Goal: Task Accomplishment & Management: Complete application form

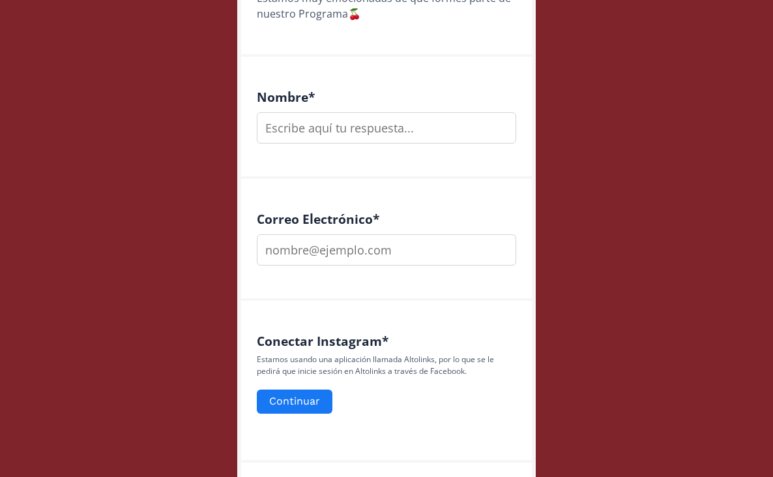
scroll to position [399, 0]
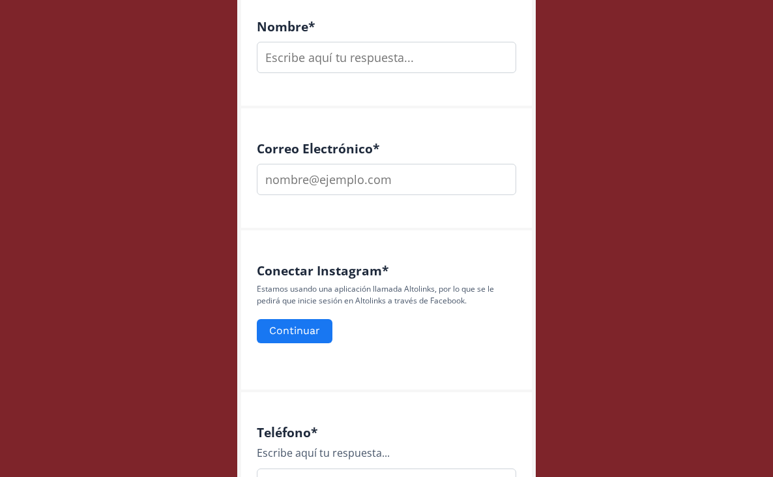
click at [351, 61] on input "text" at bounding box center [386, 57] width 259 height 31
type input "[PERSON_NAME]"
click at [301, 187] on input "email" at bounding box center [386, 179] width 259 height 31
type input "[EMAIL_ADDRESS][DOMAIN_NAME]"
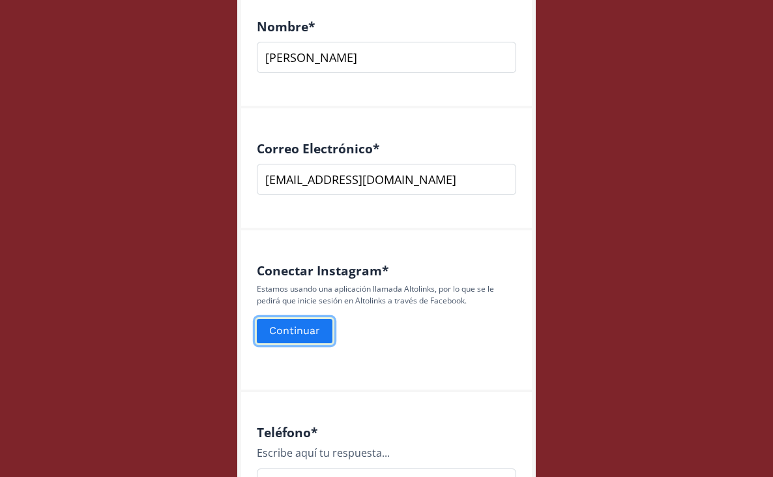
click at [310, 322] on button "Continuar" at bounding box center [295, 331] width 80 height 28
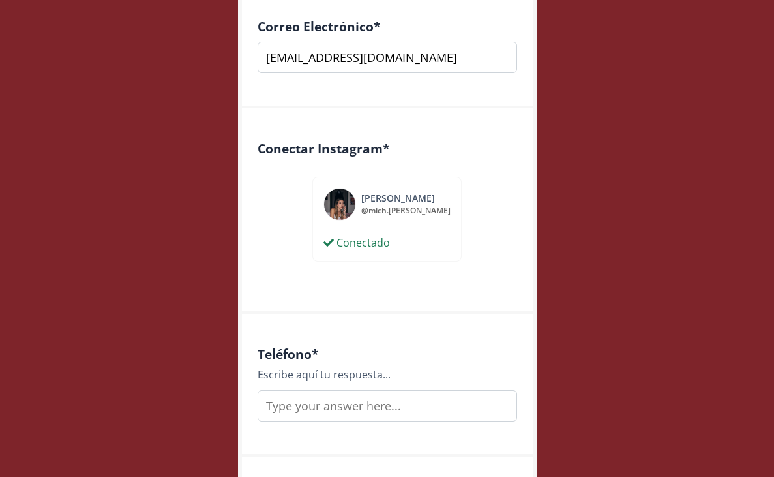
scroll to position [622, 0]
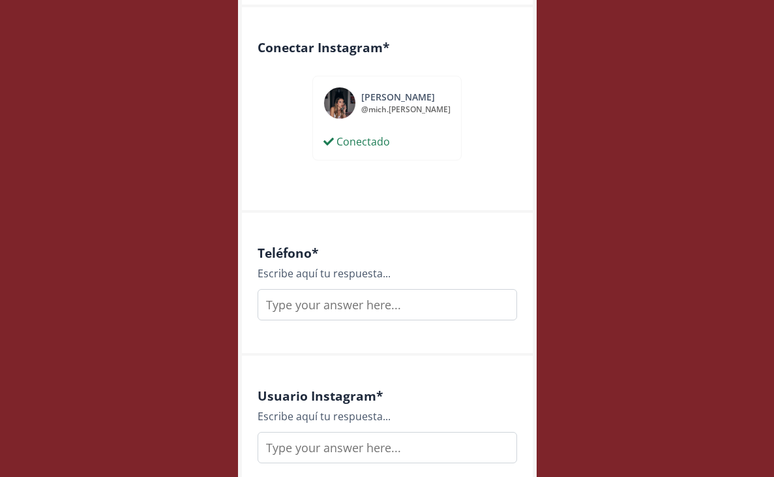
click at [362, 312] on input "text" at bounding box center [386, 304] width 259 height 31
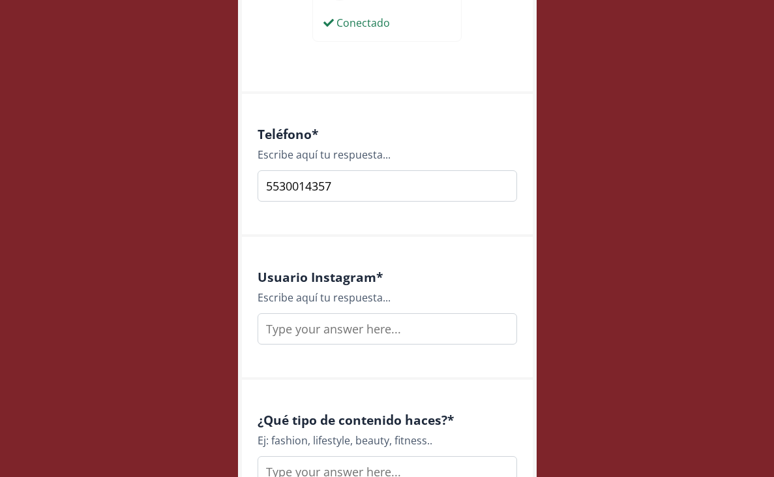
scroll to position [750, 0]
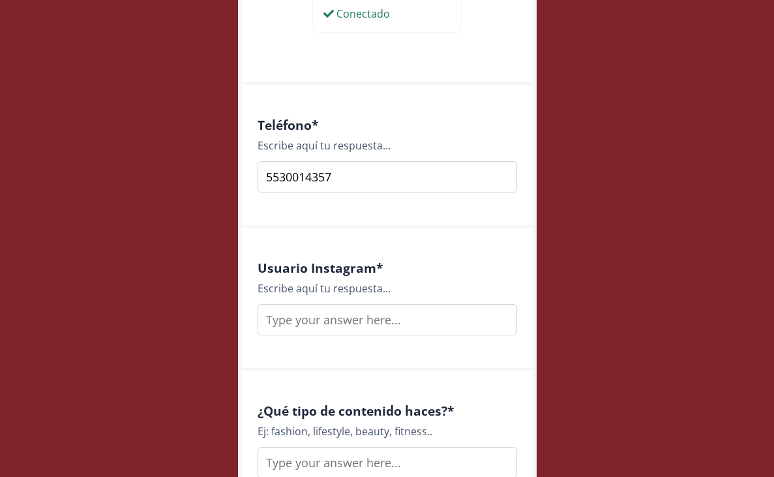
type input "5530014357"
click at [348, 314] on input "text" at bounding box center [386, 319] width 259 height 31
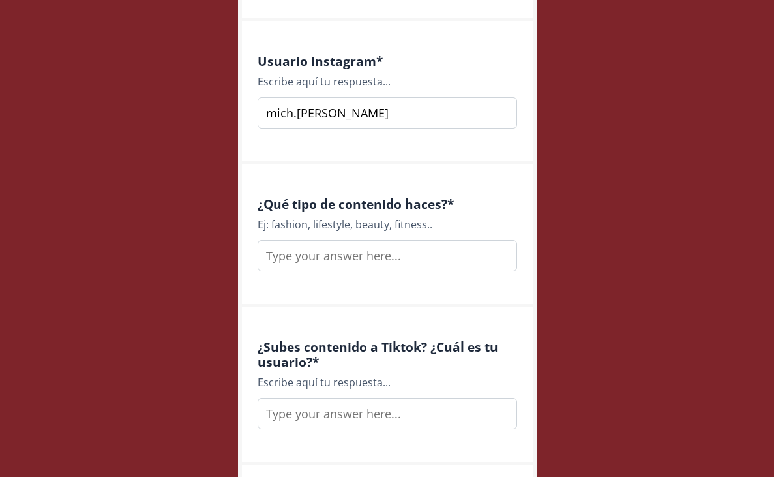
scroll to position [980, 0]
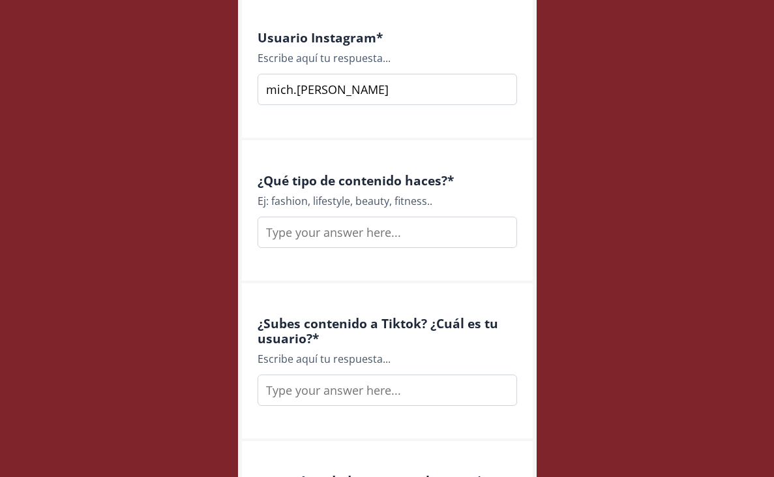
type input "mich.zambrana"
click at [411, 234] on input "text" at bounding box center [386, 231] width 259 height 31
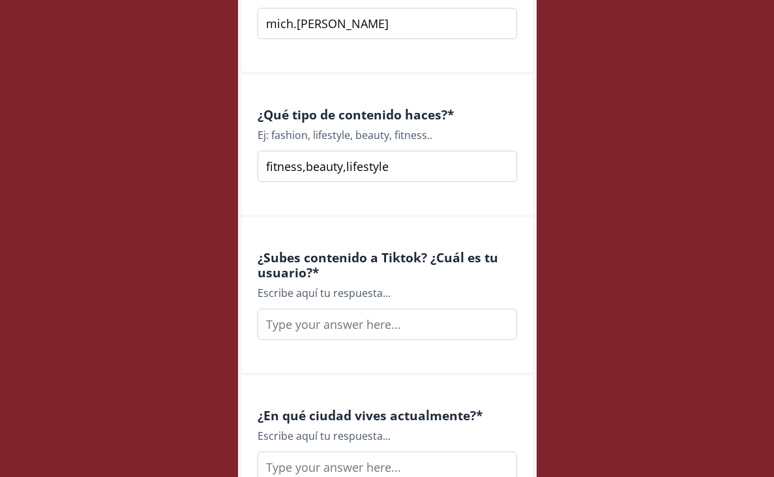
scroll to position [1048, 0]
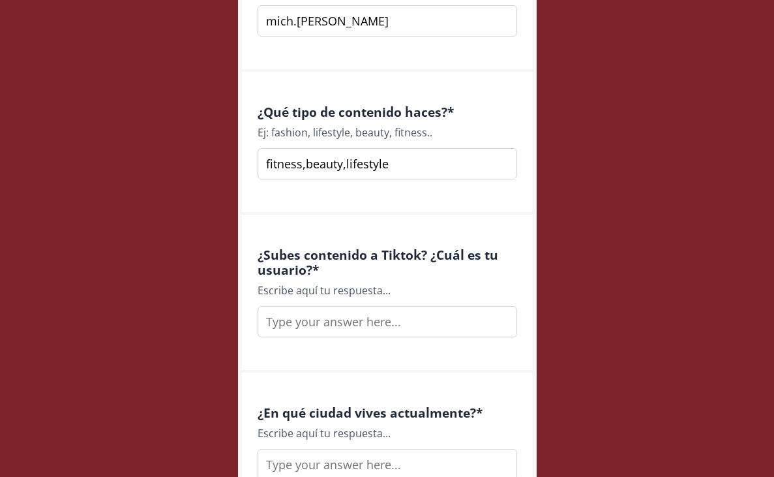
type input "fitness,beauty,lifestyle"
click at [345, 325] on input "text" at bounding box center [386, 321] width 259 height 31
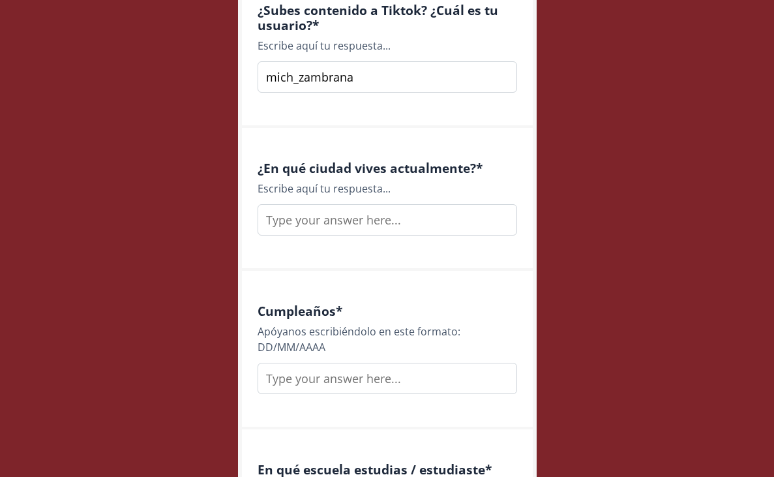
scroll to position [1307, 0]
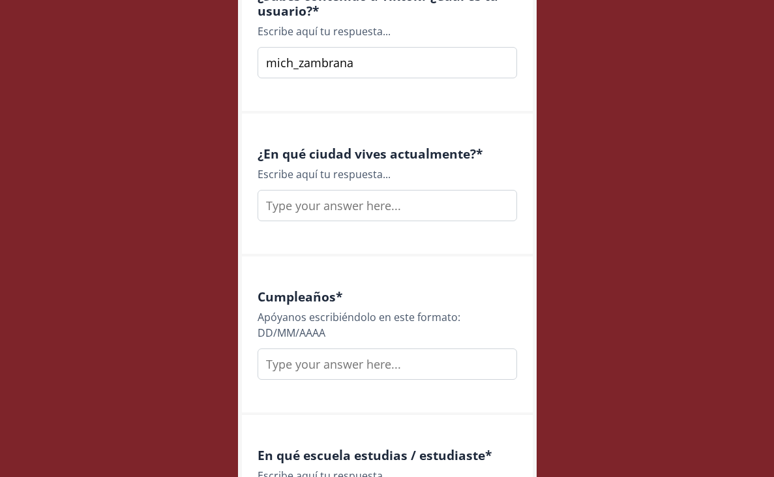
type input "mich_zambrana"
click at [406, 204] on input "text" at bounding box center [386, 205] width 259 height 31
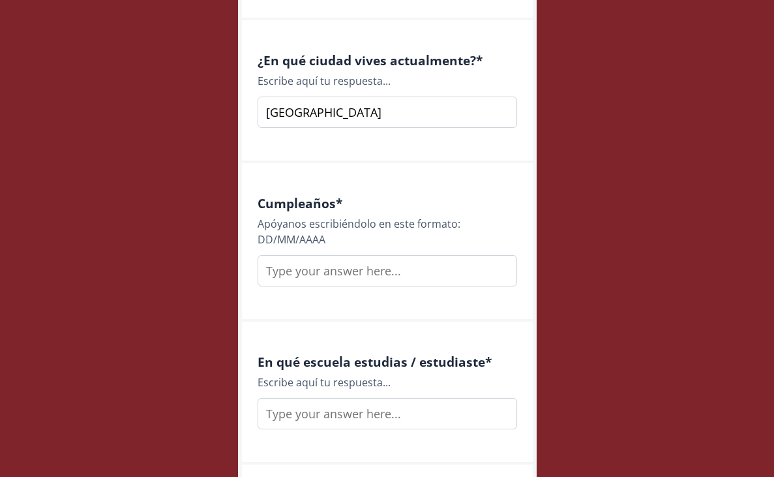
scroll to position [1408, 0]
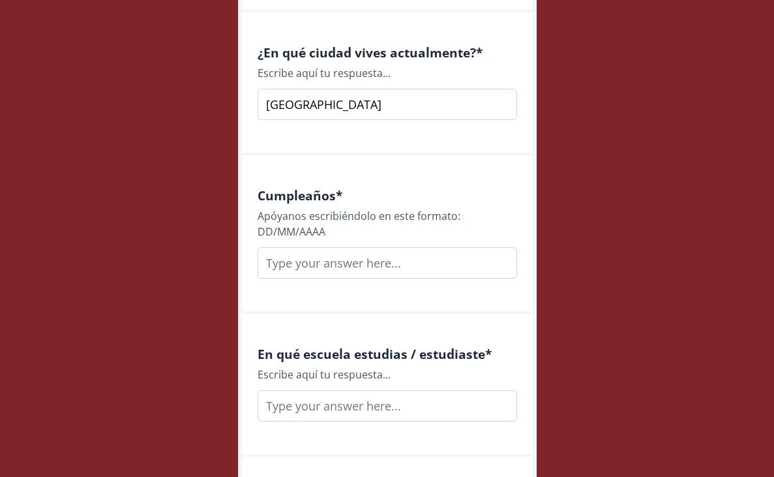
type input "Ciudad de México"
click at [334, 271] on input "text" at bounding box center [386, 262] width 259 height 31
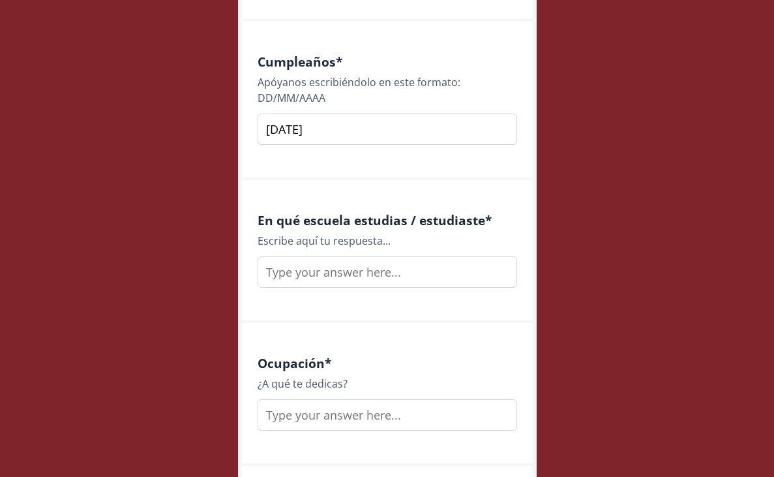
scroll to position [1551, 0]
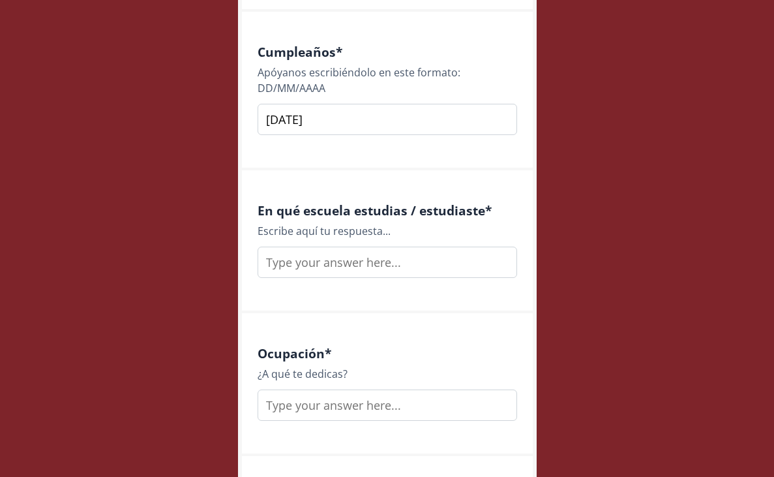
type input "18/11/2002"
click at [350, 265] on input "text" at bounding box center [386, 261] width 259 height 31
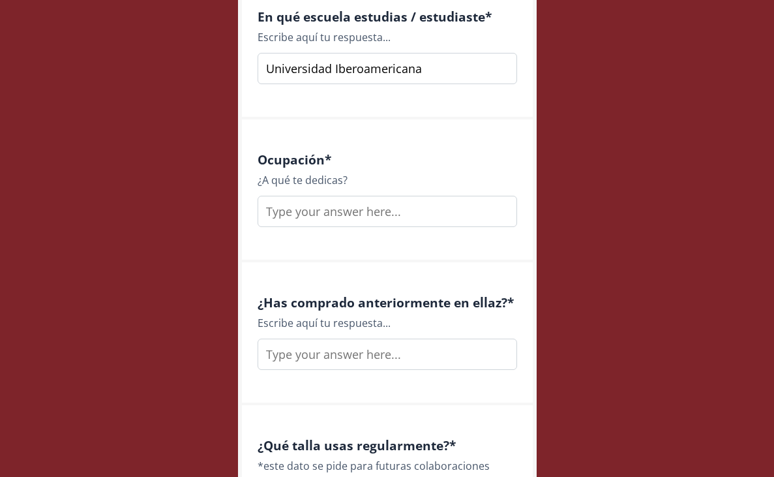
scroll to position [1746, 0]
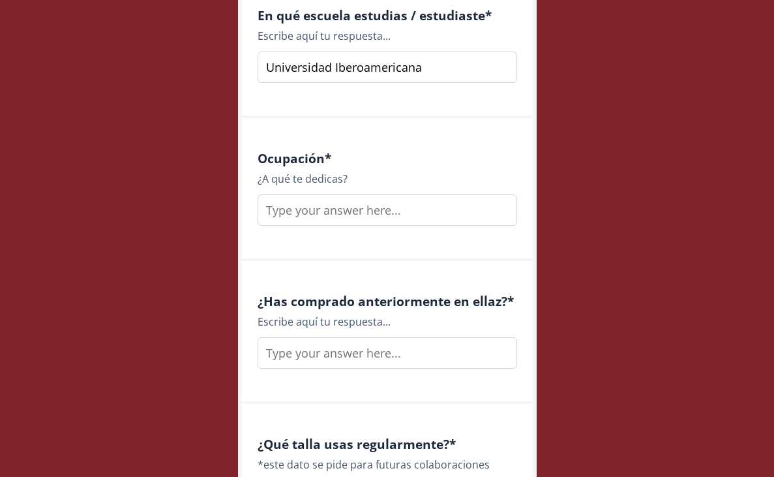
type input "Universidad Iberoamericana"
click at [389, 206] on input "text" at bounding box center [386, 209] width 259 height 31
type input "Pilates Coach"
click at [351, 346] on input "text" at bounding box center [386, 352] width 259 height 31
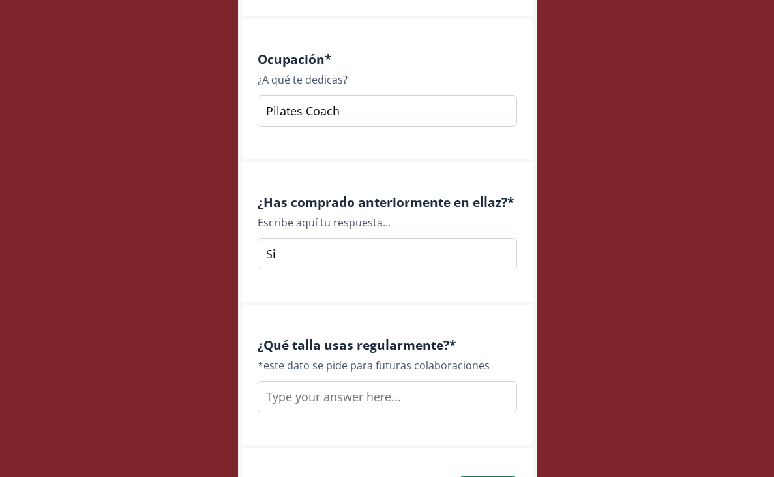
scroll to position [1946, 0]
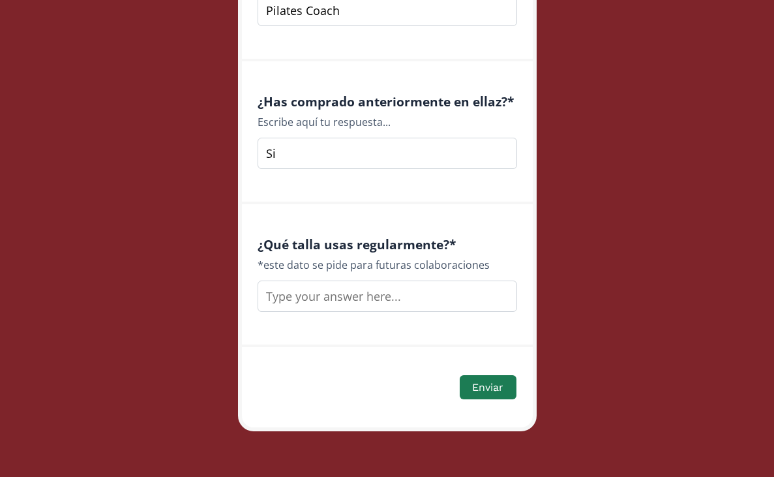
type input "Si"
click at [359, 295] on input "text" at bounding box center [386, 295] width 259 height 31
type input "Xs y S"
click at [493, 388] on button "Enviar" at bounding box center [488, 387] width 60 height 28
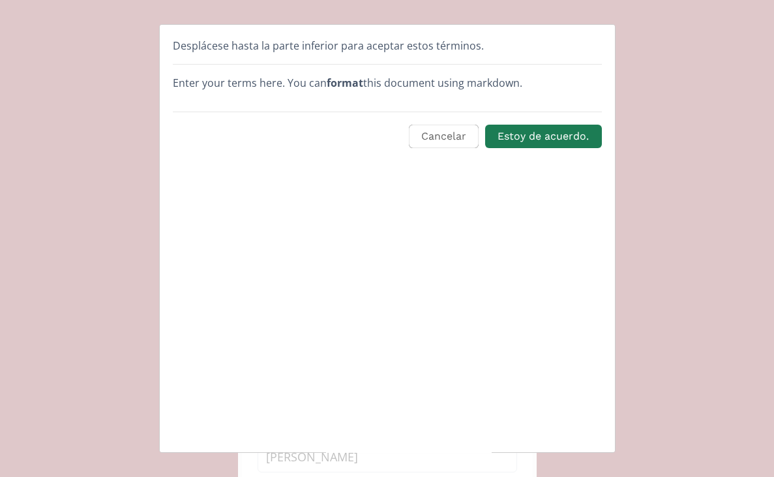
scroll to position [0, 0]
click at [570, 131] on button "Estoy de acuerdo." at bounding box center [543, 137] width 120 height 28
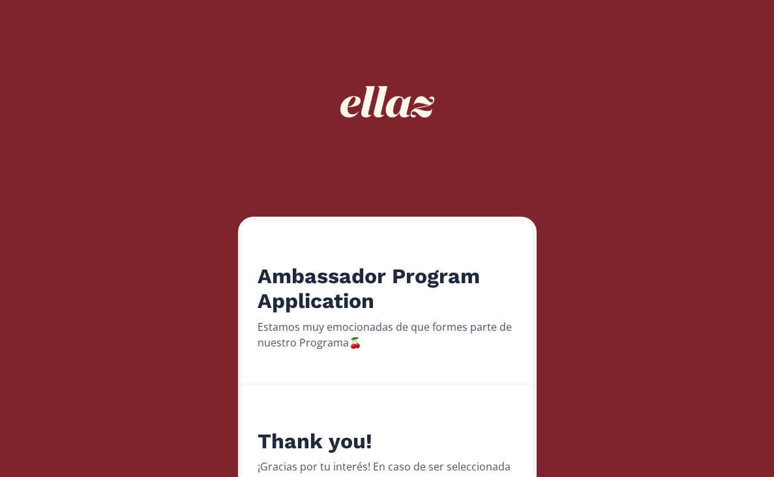
scroll to position [132, 0]
